Goal: Browse casually

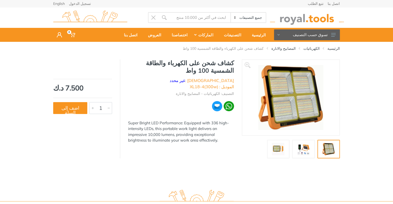
click at [302, 150] on img at bounding box center [303, 149] width 17 height 12
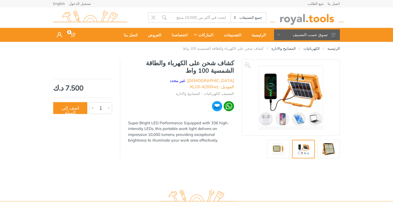
click at [301, 106] on img at bounding box center [290, 97] width 65 height 65
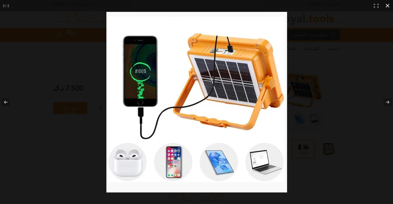
click at [74, 99] on div at bounding box center [196, 102] width 393 height 204
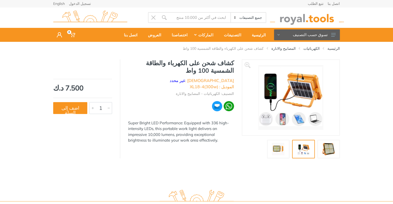
click at [280, 152] on img at bounding box center [278, 149] width 17 height 12
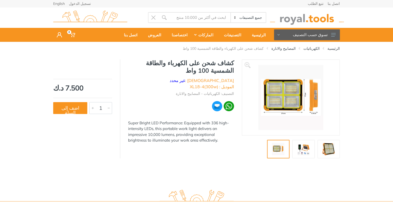
click at [287, 108] on img at bounding box center [290, 97] width 65 height 65
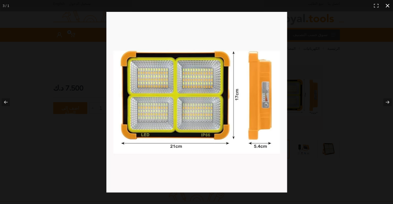
click at [81, 106] on div at bounding box center [196, 102] width 393 height 204
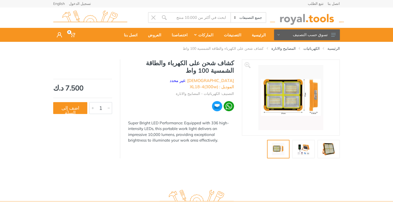
click at [316, 114] on img at bounding box center [290, 97] width 65 height 65
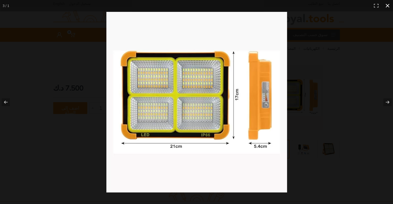
click at [96, 114] on div at bounding box center [196, 102] width 393 height 204
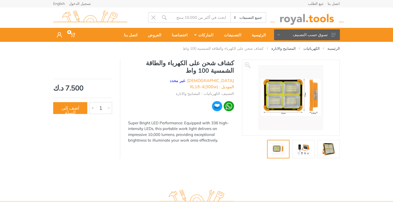
click at [329, 150] on img at bounding box center [328, 149] width 17 height 12
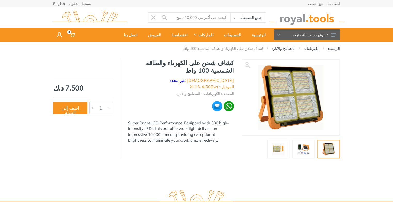
click at [303, 108] on img at bounding box center [290, 97] width 65 height 65
